Goal: Entertainment & Leisure: Consume media (video, audio)

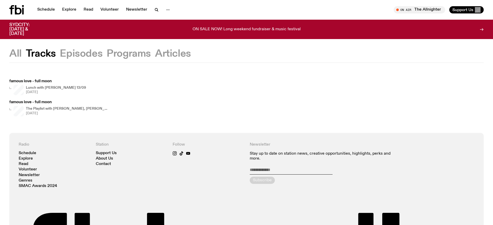
click at [66, 109] on h4 "The Playlist with [PERSON_NAME], [PERSON_NAME], [PERSON_NAME], and Raf" at bounding box center [67, 108] width 83 height 3
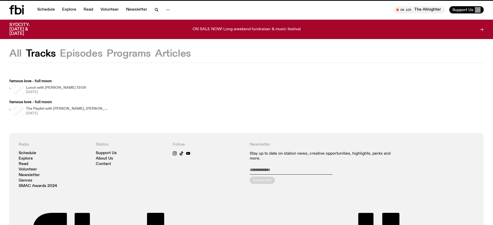
click at [66, 109] on h4 "The Playlist with [PERSON_NAME], [PERSON_NAME], [PERSON_NAME], and Raf" at bounding box center [67, 108] width 83 height 3
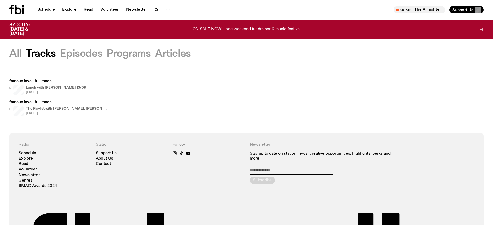
click at [66, 109] on h4 "The Playlist with [PERSON_NAME], [PERSON_NAME], [PERSON_NAME], and Raf" at bounding box center [67, 108] width 83 height 3
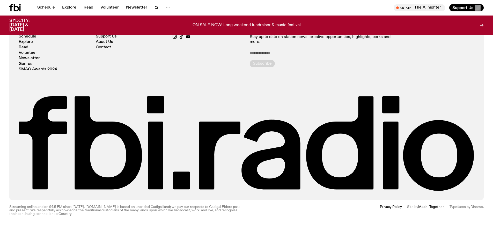
scroll to position [112, 0]
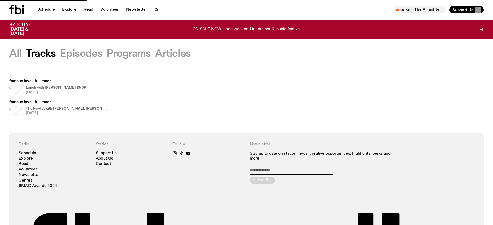
click at [66, 109] on h4 "The Playlist with [PERSON_NAME], [PERSON_NAME], [PERSON_NAME], and Raf" at bounding box center [67, 108] width 83 height 3
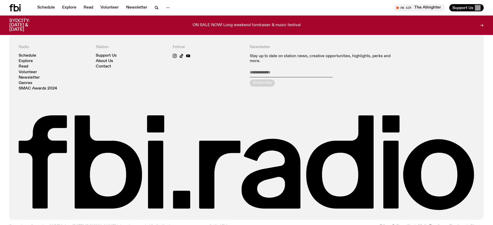
scroll to position [689, 0]
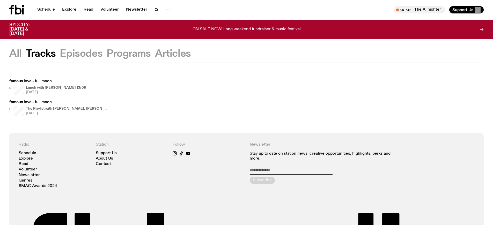
scroll to position [117, 0]
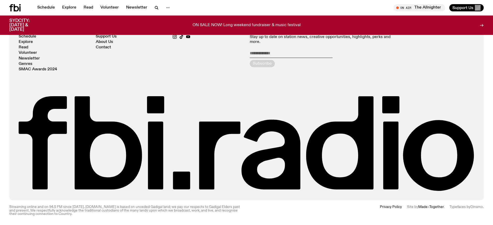
click at [429, 207] on link "Made–Together" at bounding box center [430, 207] width 25 height 4
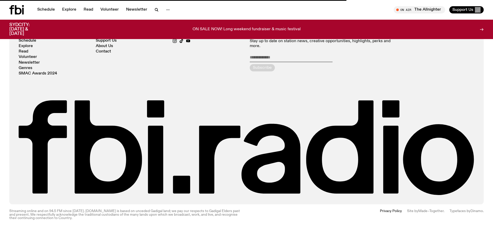
scroll to position [0, 0]
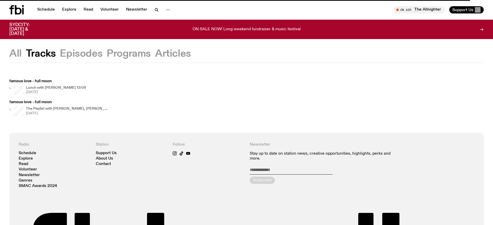
click at [66, 109] on h4 "The Playlist with [PERSON_NAME], [PERSON_NAME], [PERSON_NAME], and Raf" at bounding box center [67, 108] width 83 height 3
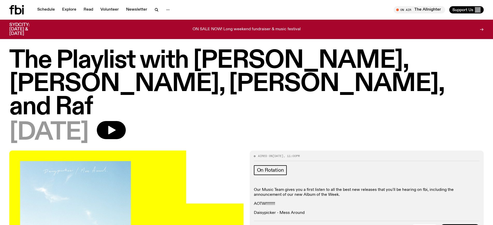
click at [278, 211] on link "Daisypicker - Mess Around" at bounding box center [279, 213] width 51 height 4
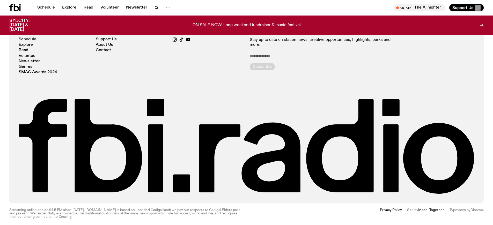
scroll to position [112, 0]
